Goal: Information Seeking & Learning: Learn about a topic

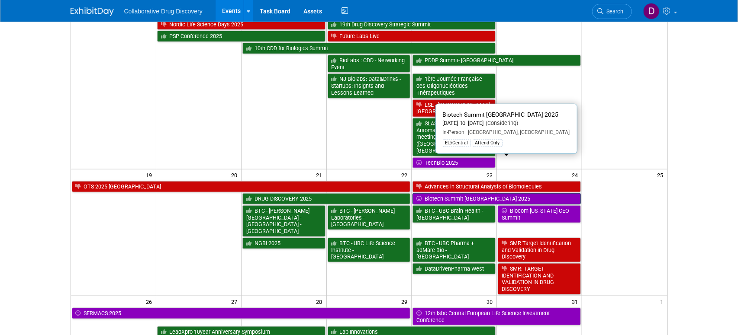
scroll to position [278, 0]
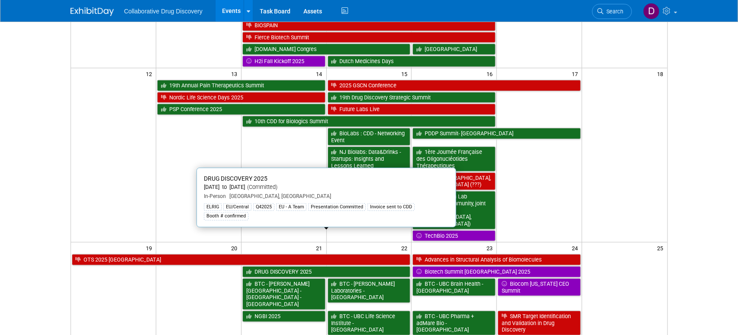
click at [283, 267] on link "DRUG DISCOVERY 2025" at bounding box center [326, 272] width 168 height 11
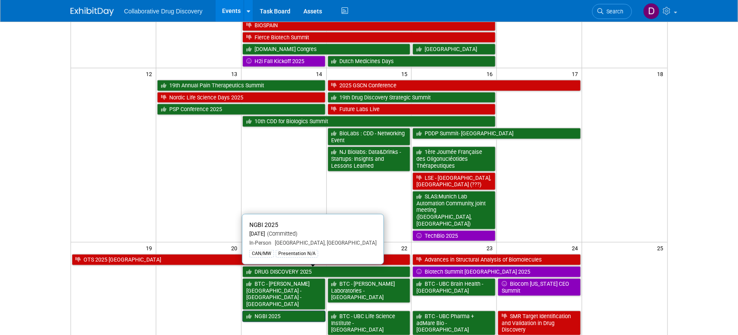
click at [286, 311] on link "NGBI 2025" at bounding box center [283, 316] width 83 height 11
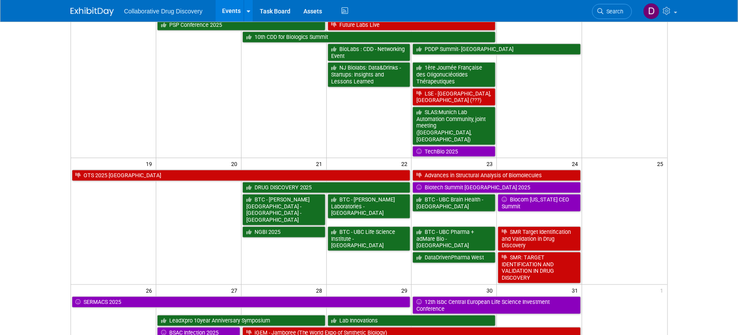
scroll to position [353, 0]
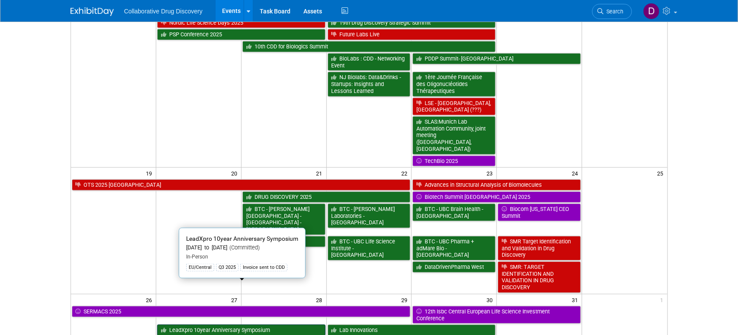
click at [215, 325] on link "LeadXpro 10year Anniversary Symposium" at bounding box center [241, 330] width 168 height 11
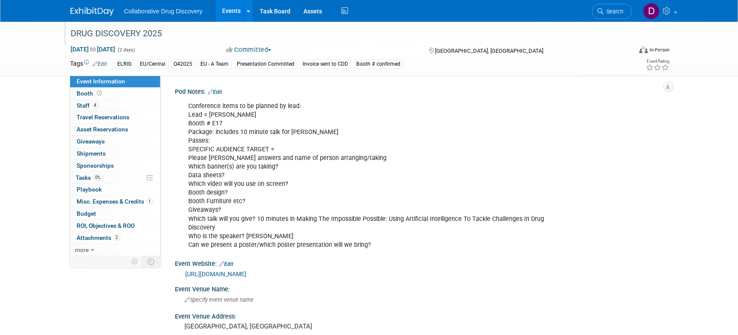
click at [136, 35] on div "DRUG DISCOVERY 2025" at bounding box center [343, 34] width 551 height 16
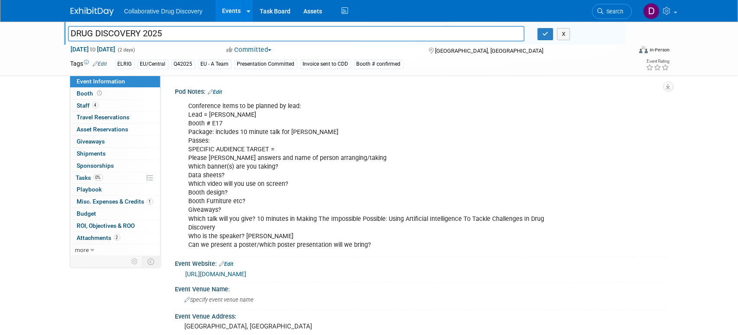
click at [136, 35] on input "DRUG DISCOVERY 2025" at bounding box center [296, 33] width 457 height 15
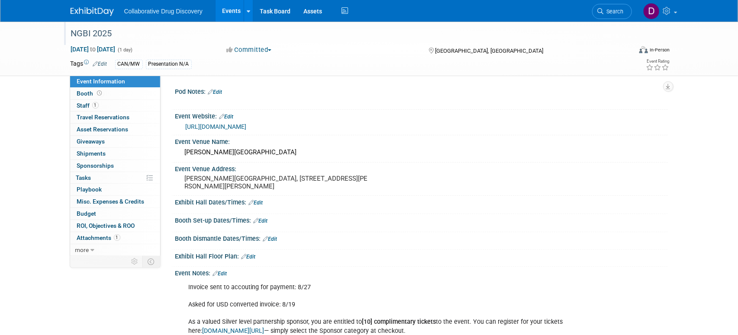
click at [108, 29] on div "NGBI 2025" at bounding box center [343, 34] width 551 height 16
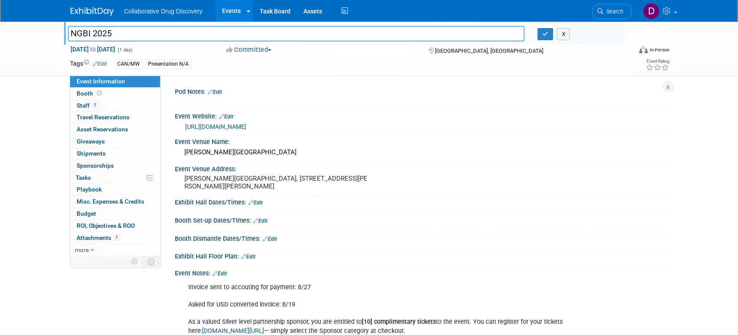
drag, startPoint x: 108, startPoint y: 29, endPoint x: 104, endPoint y: 32, distance: 5.2
click at [104, 32] on input "NGBI 2025" at bounding box center [296, 33] width 457 height 15
click at [559, 35] on button "X" at bounding box center [563, 34] width 13 height 12
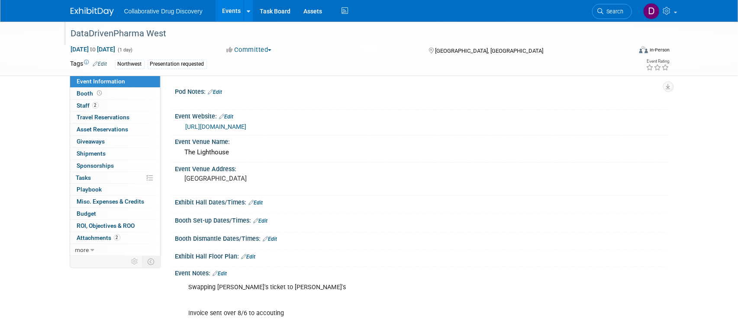
click at [135, 32] on div "DataDrivenPharma West" at bounding box center [343, 34] width 551 height 16
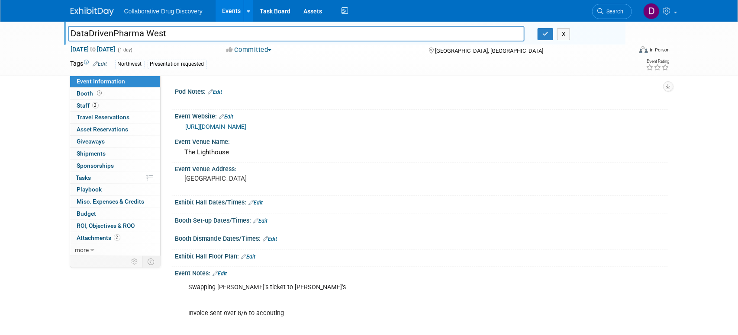
click at [135, 32] on input "DataDrivenPharma West" at bounding box center [296, 33] width 457 height 15
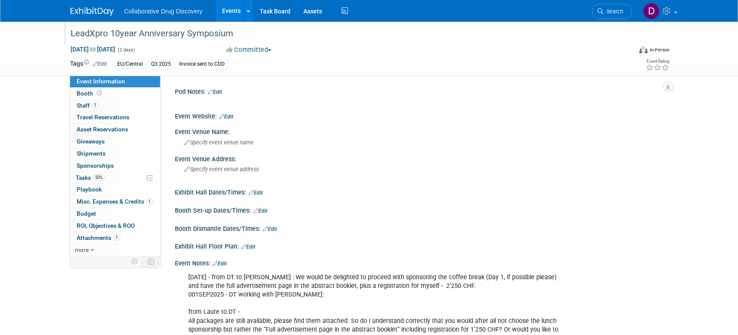
click at [101, 35] on div "LeadXpro 10year Anniversary Symposium" at bounding box center [343, 34] width 551 height 16
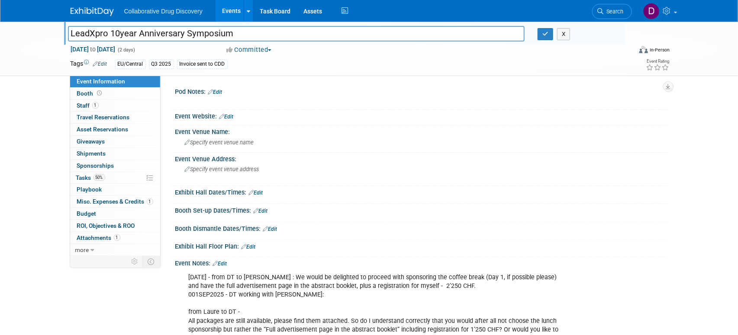
click at [101, 35] on input "LeadXpro 10year Anniversary Symposium" at bounding box center [296, 33] width 457 height 15
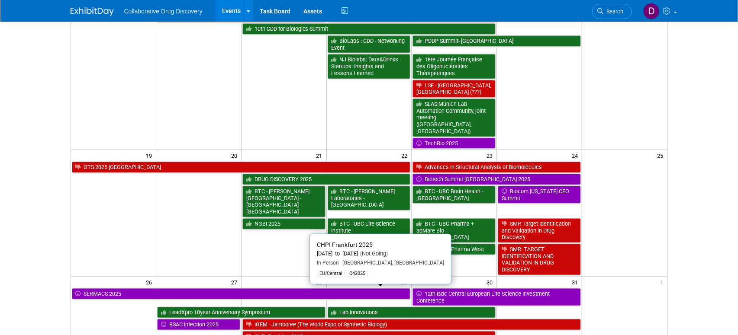
scroll to position [391, 0]
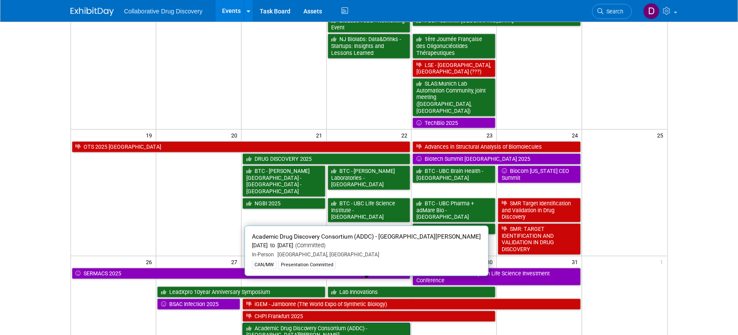
click at [307, 323] on link "Academic Drug Discovery Consortium (ADDC) - [GEOGRAPHIC_DATA][PERSON_NAME]" at bounding box center [326, 332] width 168 height 18
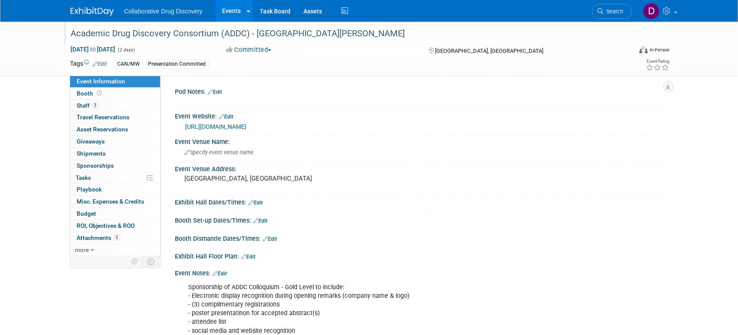
click at [195, 39] on div "Academic Drug Discovery Consortium (ADDC) - [GEOGRAPHIC_DATA][PERSON_NAME]" at bounding box center [343, 34] width 551 height 16
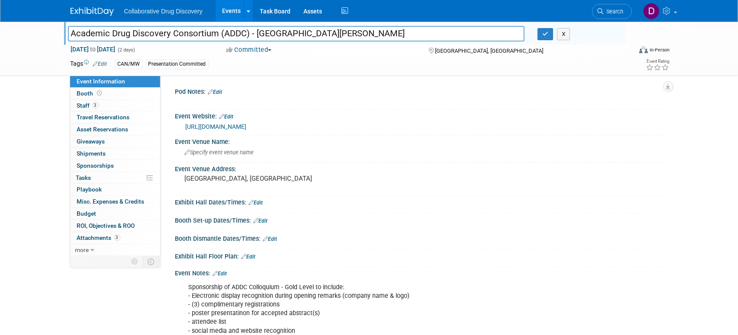
click at [195, 39] on input "Academic Drug Discovery Consortium (ADDC) - [GEOGRAPHIC_DATA][PERSON_NAME]" at bounding box center [296, 33] width 457 height 15
